Goal: Entertainment & Leisure: Consume media (video, audio)

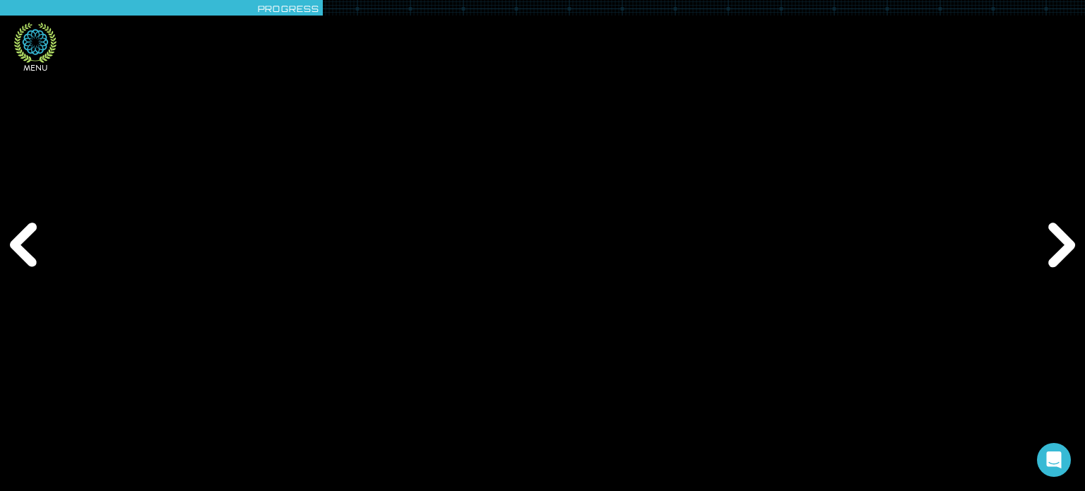
click at [24, 54] on icon at bounding box center [35, 43] width 42 height 40
click at [36, 53] on icon at bounding box center [35, 41] width 25 height 25
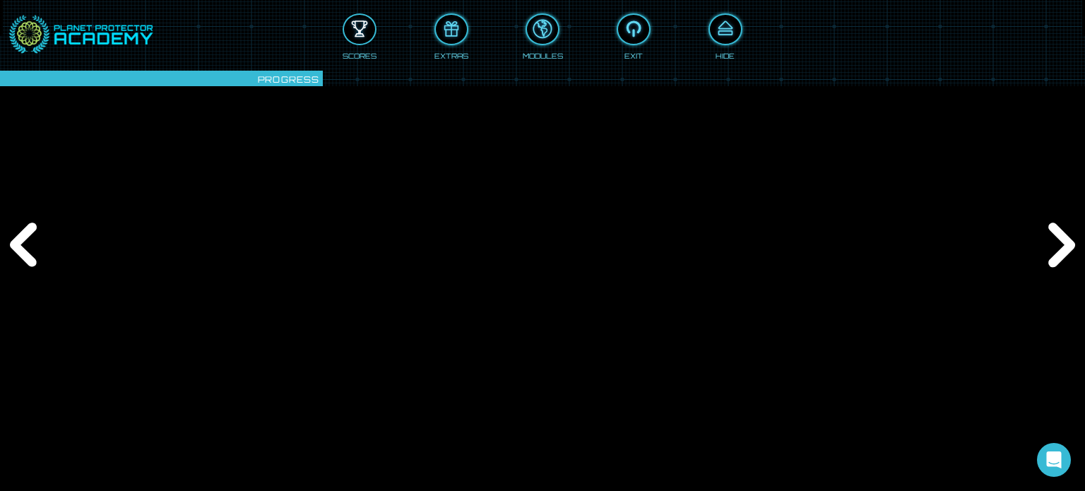
click at [362, 36] on div at bounding box center [359, 29] width 31 height 23
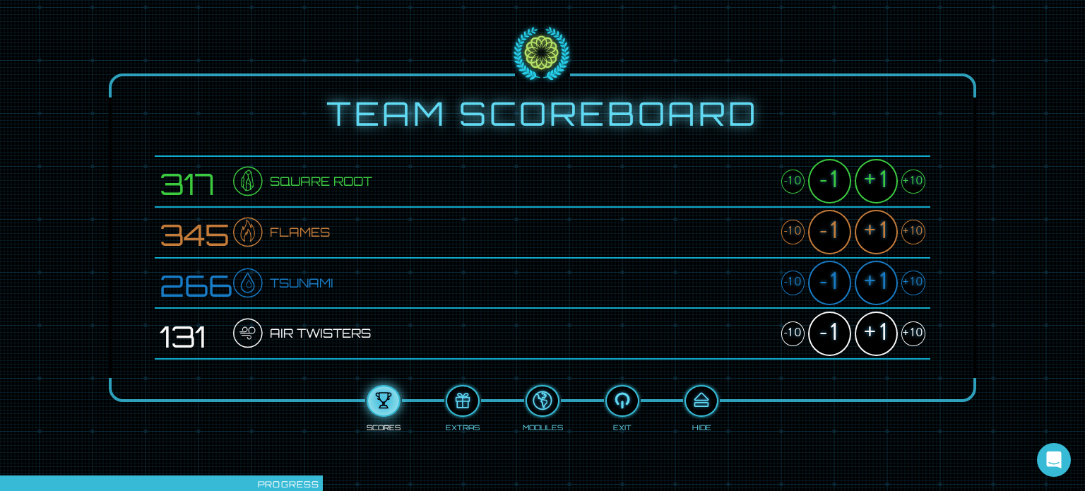
click at [912, 284] on div "+10" at bounding box center [913, 282] width 24 height 25
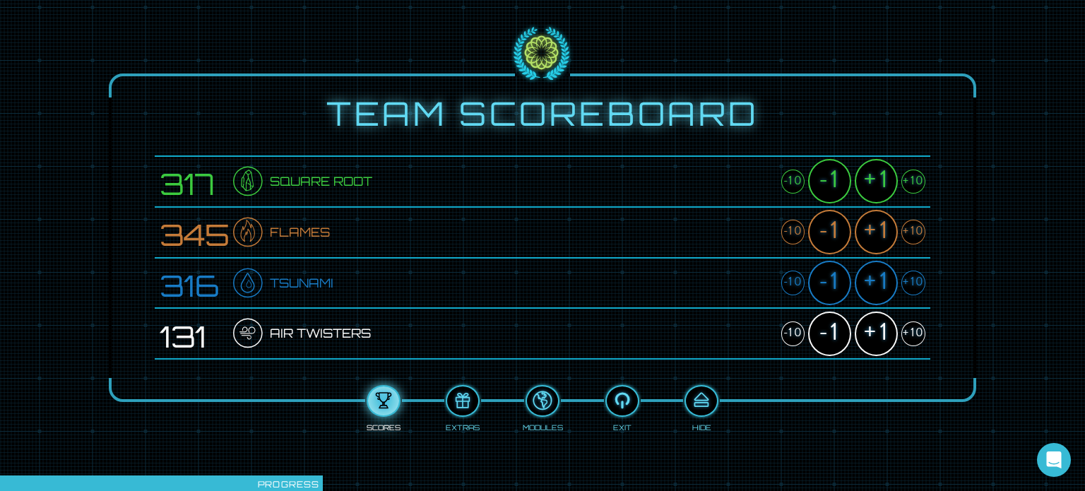
click at [912, 284] on div "+10" at bounding box center [913, 282] width 24 height 25
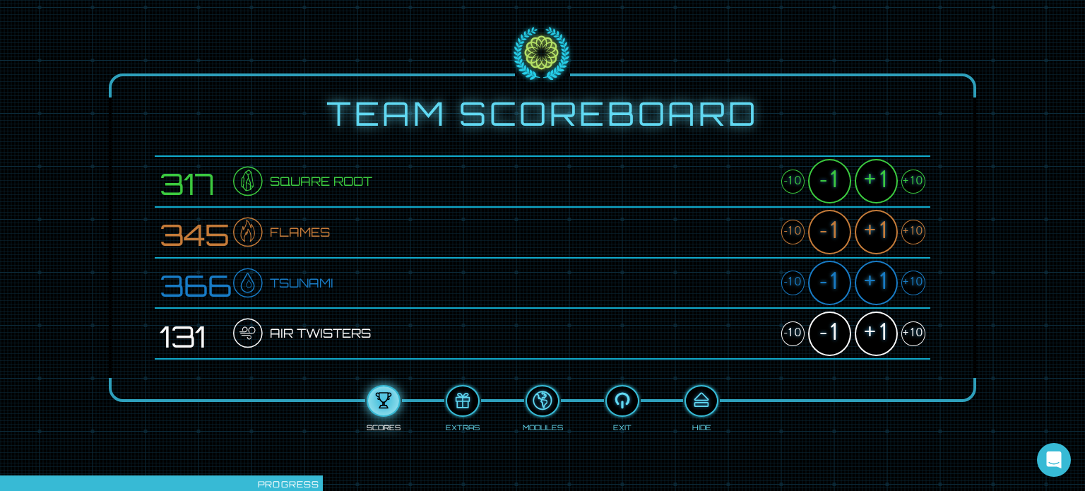
click at [912, 284] on div "+10" at bounding box center [913, 282] width 24 height 25
click at [908, 332] on div "+10" at bounding box center [913, 333] width 24 height 25
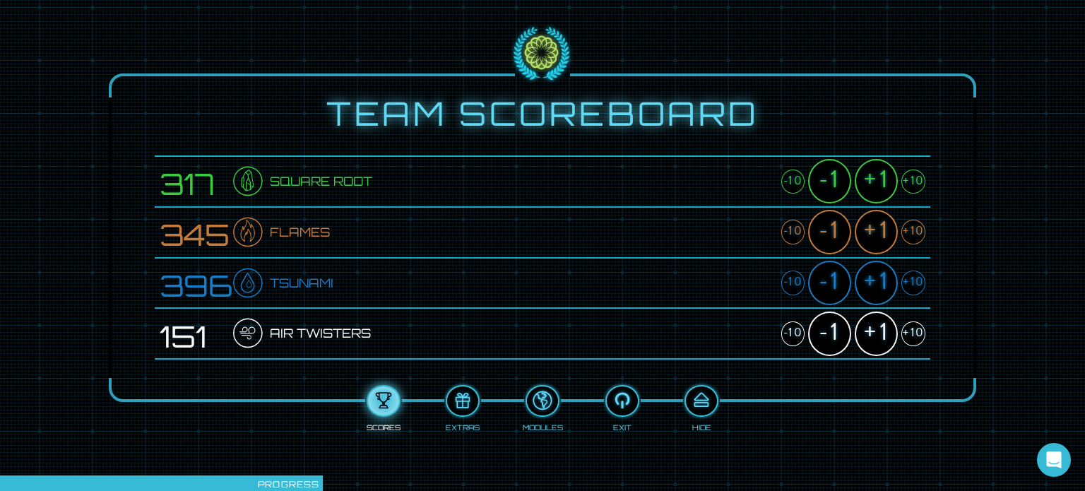
click at [908, 332] on div "+10" at bounding box center [913, 333] width 24 height 25
click at [874, 336] on div "+1" at bounding box center [876, 333] width 43 height 44
click at [905, 234] on div "+10" at bounding box center [913, 232] width 24 height 25
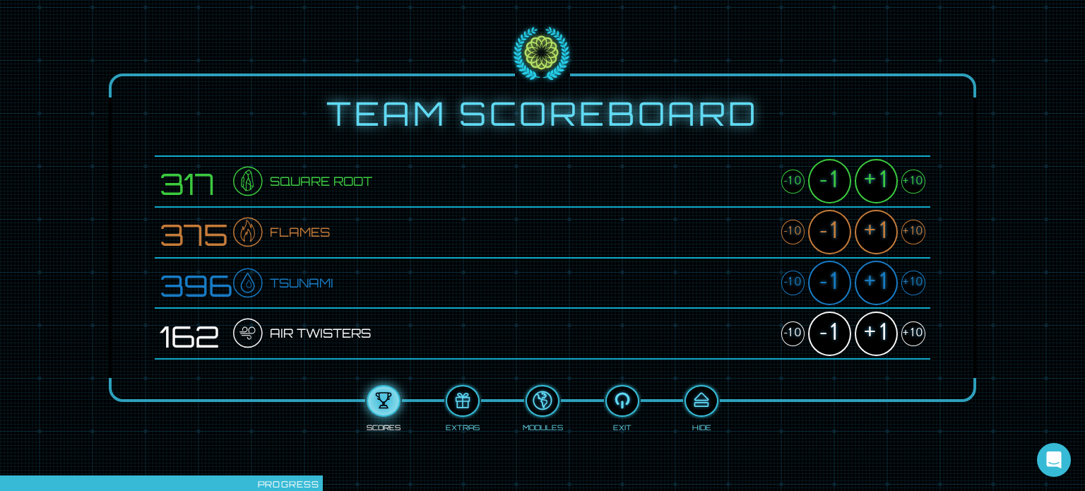
click at [905, 234] on div "+10" at bounding box center [913, 232] width 24 height 25
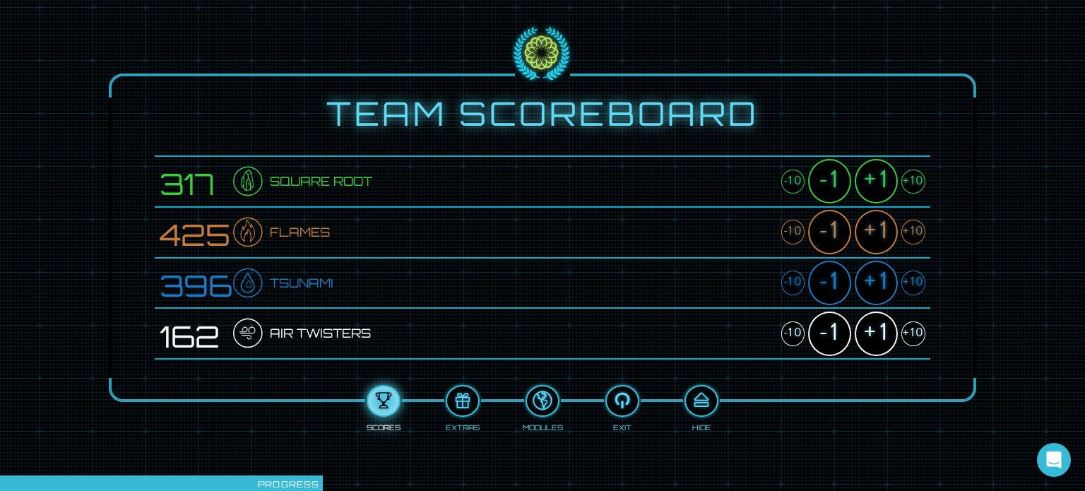
click at [905, 234] on div "+10" at bounding box center [913, 232] width 24 height 25
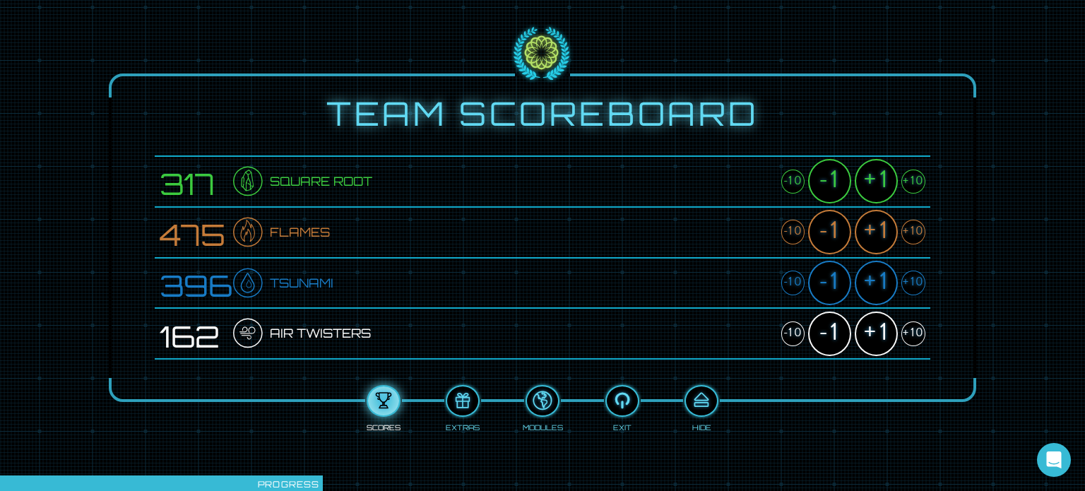
click at [905, 234] on div "+10" at bounding box center [913, 232] width 24 height 25
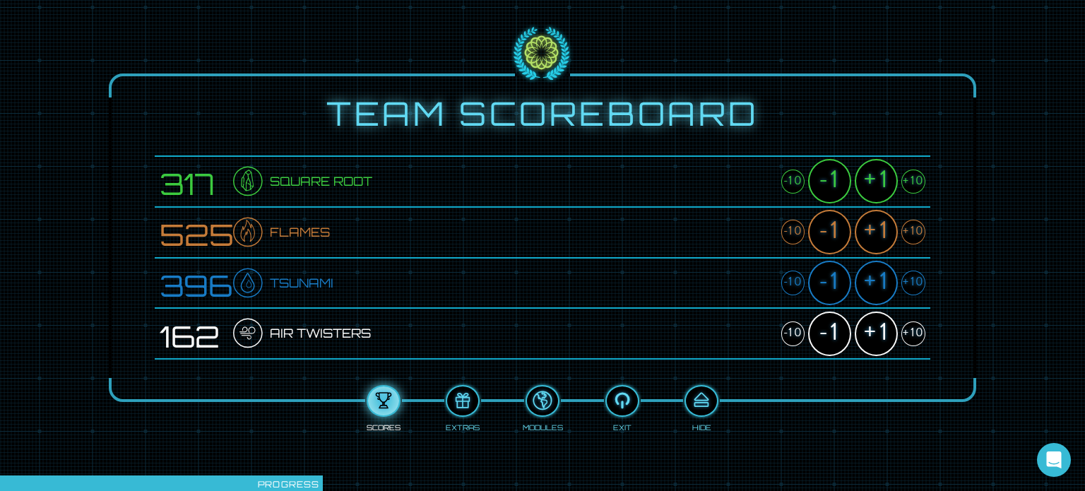
click at [905, 234] on div "+10" at bounding box center [913, 232] width 24 height 25
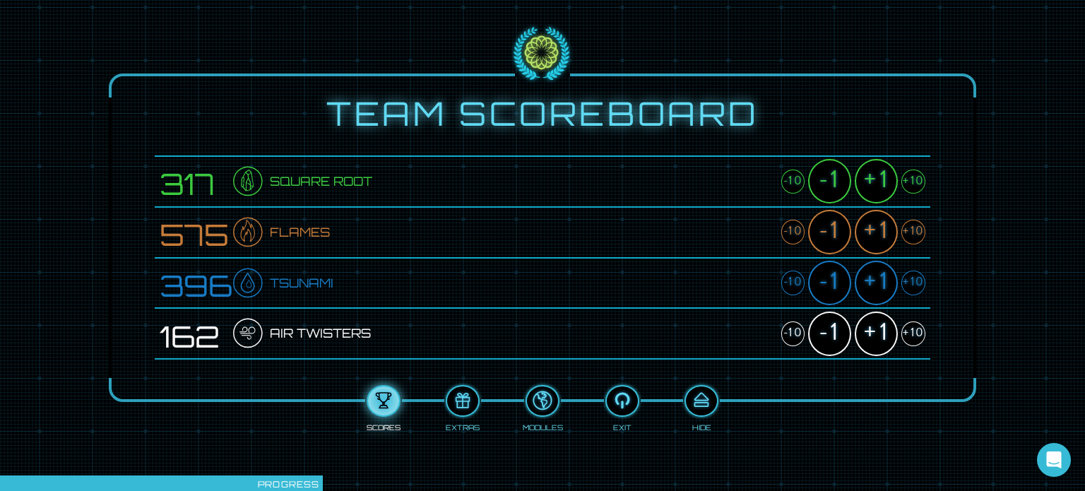
click at [905, 234] on div "+10" at bounding box center [913, 232] width 24 height 25
click at [884, 230] on div "+1" at bounding box center [876, 232] width 43 height 44
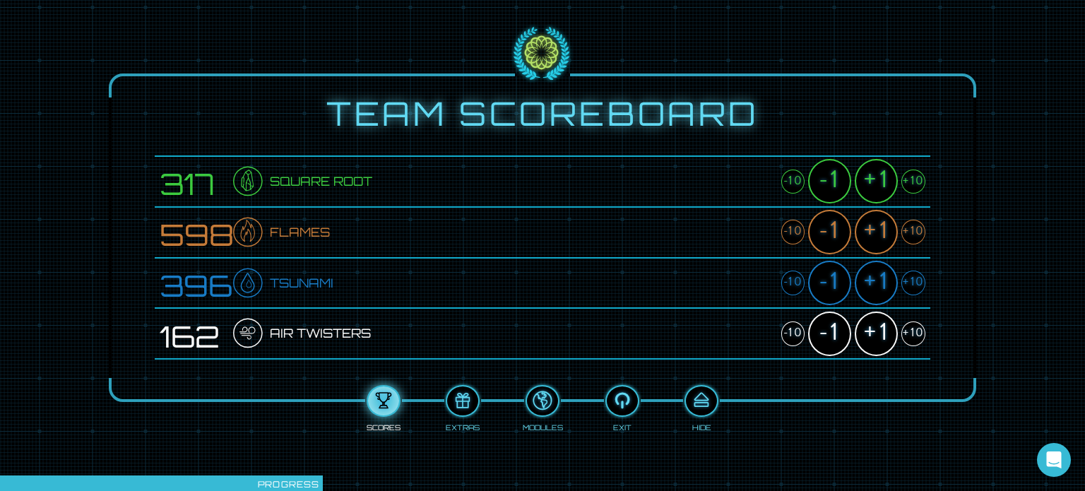
click at [875, 286] on div "+1" at bounding box center [876, 283] width 43 height 44
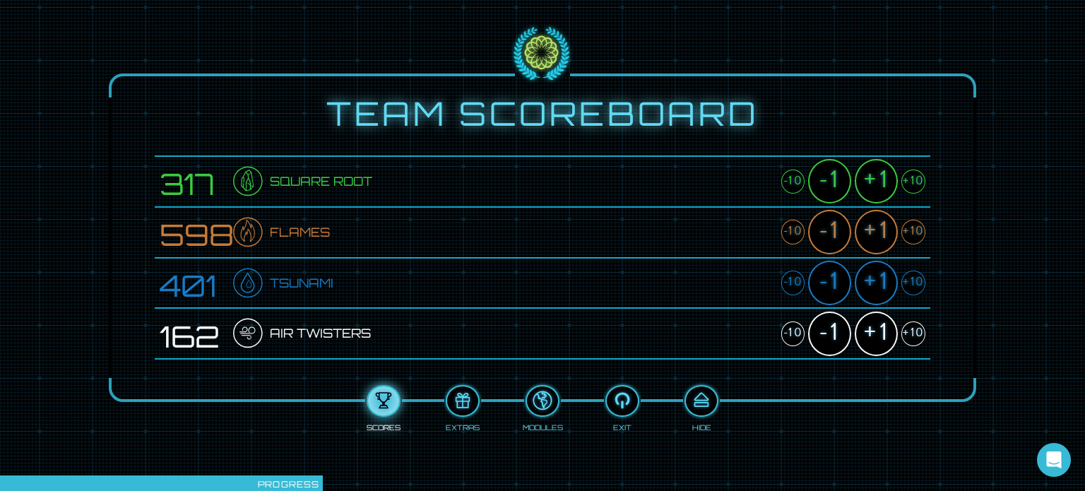
click at [875, 286] on div "+1" at bounding box center [876, 283] width 43 height 44
click at [917, 180] on div "+10" at bounding box center [913, 181] width 24 height 25
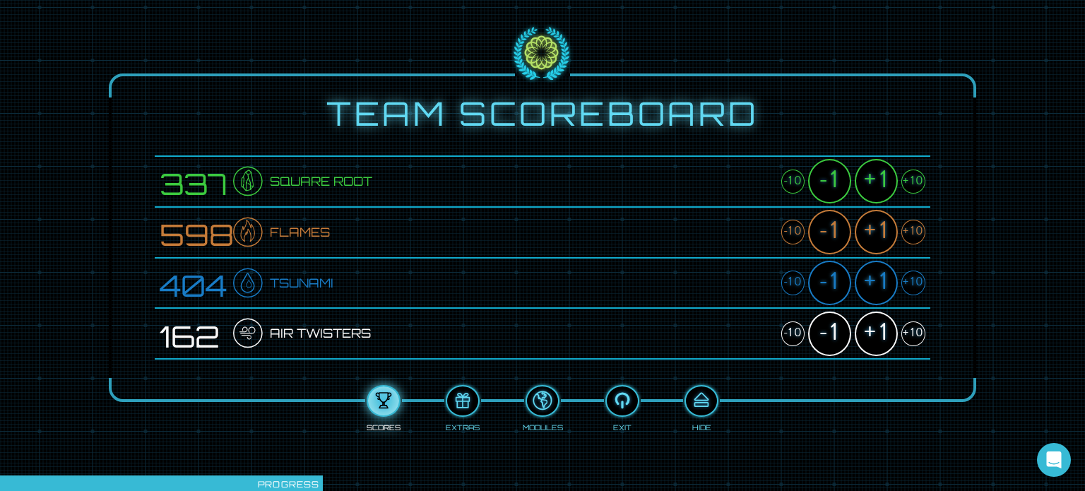
click at [917, 180] on div "+10" at bounding box center [913, 181] width 24 height 25
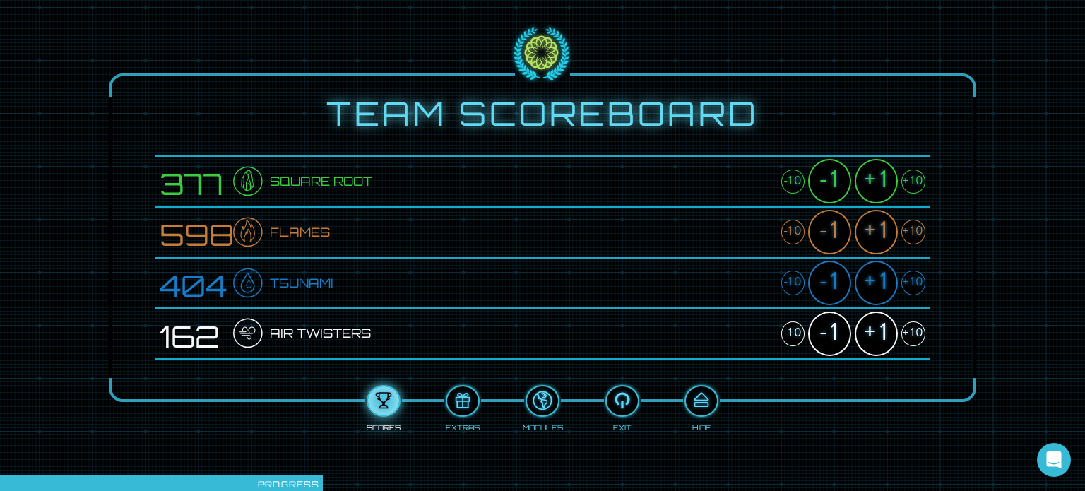
click at [917, 180] on div "+10" at bounding box center [913, 181] width 24 height 25
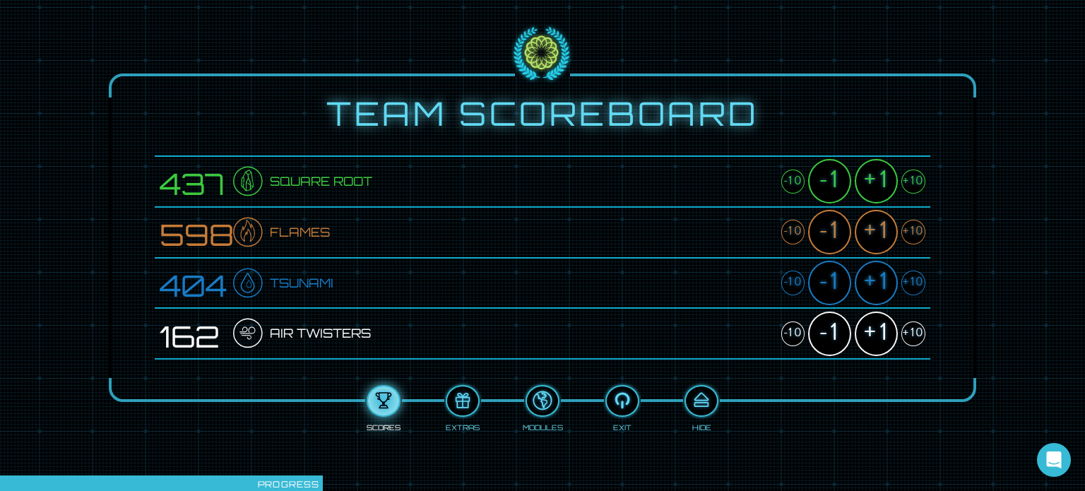
click at [917, 180] on div "+10" at bounding box center [913, 181] width 24 height 25
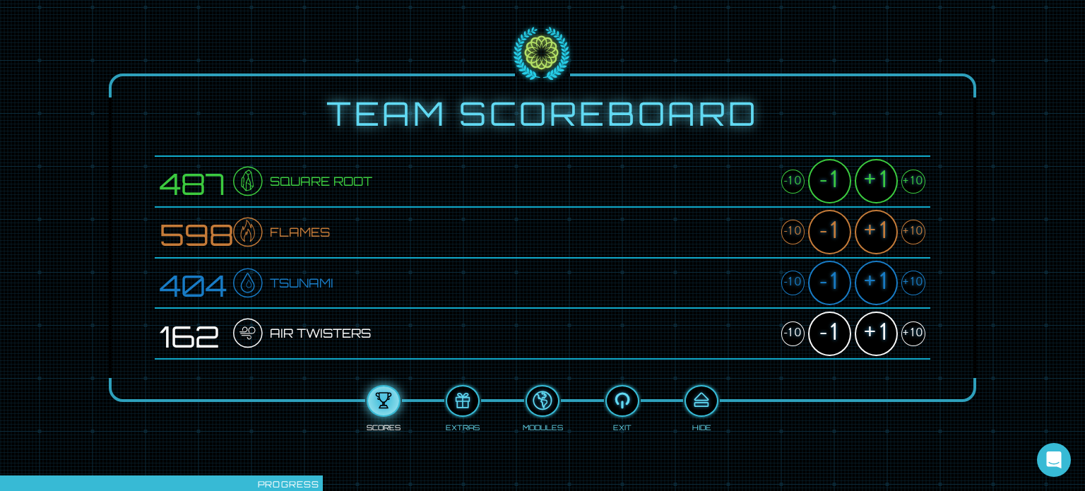
click at [917, 180] on div "+10" at bounding box center [913, 181] width 24 height 25
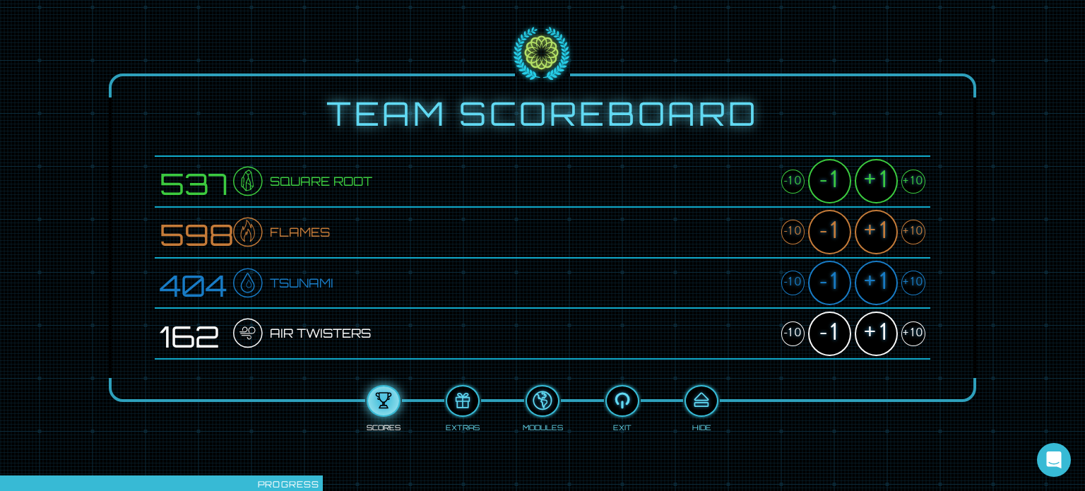
click at [883, 177] on div "+1" at bounding box center [876, 181] width 43 height 44
click at [915, 330] on div "+10" at bounding box center [913, 333] width 24 height 25
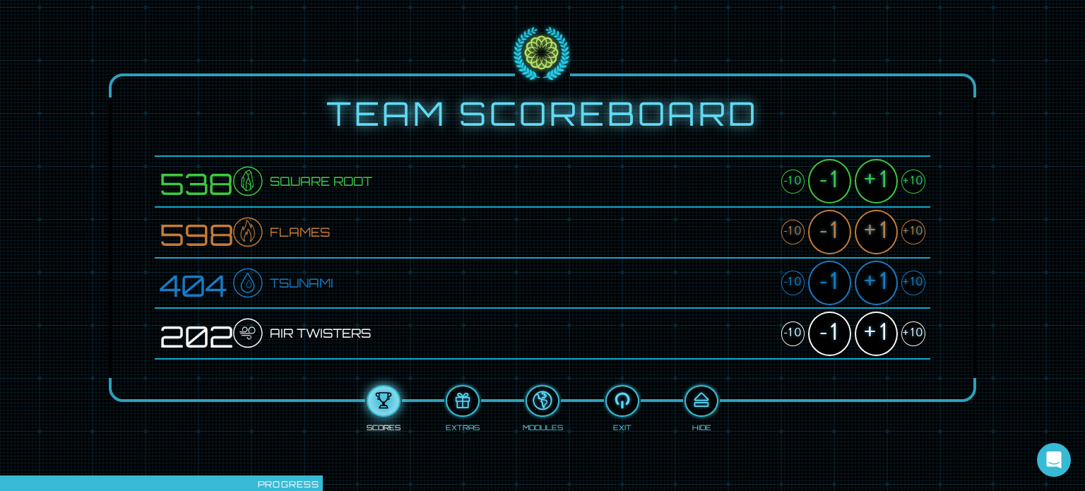
click at [915, 330] on div "+10" at bounding box center [913, 333] width 24 height 25
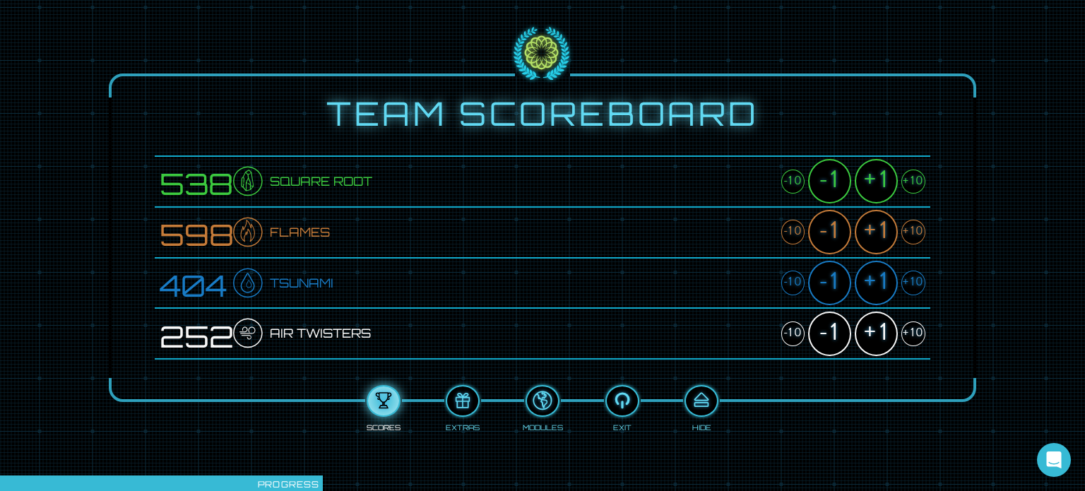
click at [915, 330] on div "+10" at bounding box center [913, 333] width 24 height 25
